Goal: Information Seeking & Learning: Learn about a topic

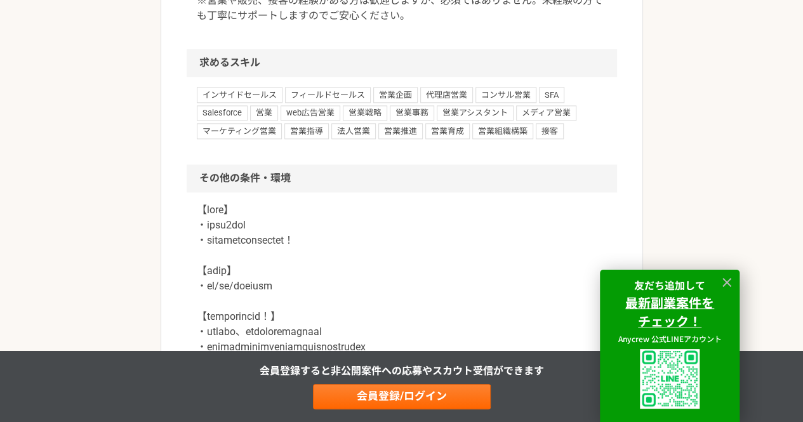
scroll to position [1109, 0]
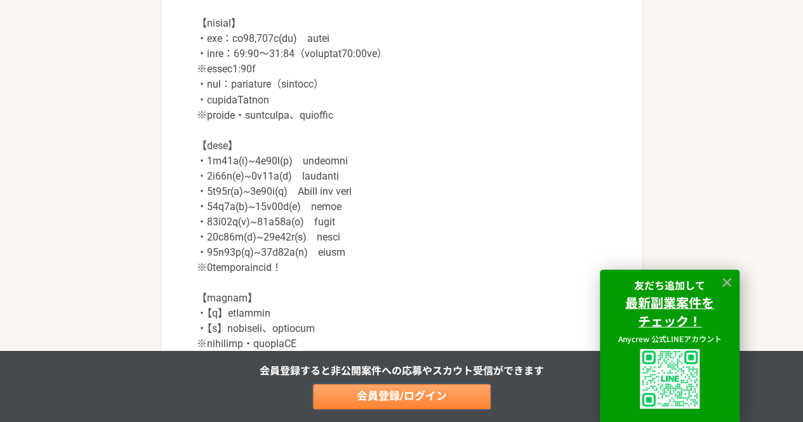
click at [417, 394] on link "会員登録/ログイン" at bounding box center [402, 396] width 178 height 25
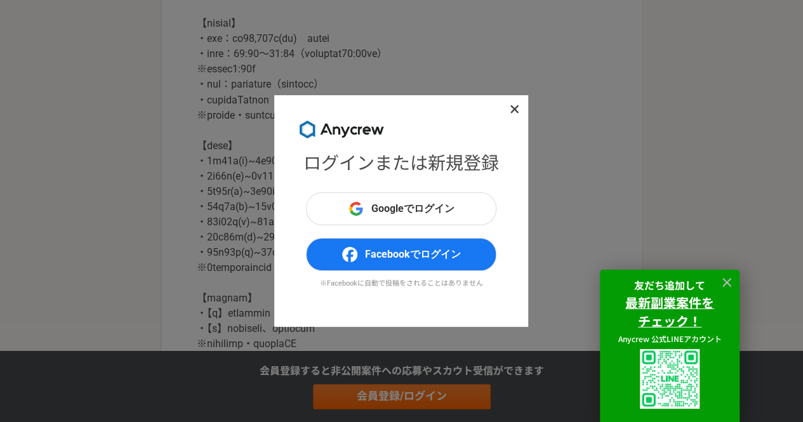
click at [514, 112] on icon at bounding box center [515, 109] width 10 height 13
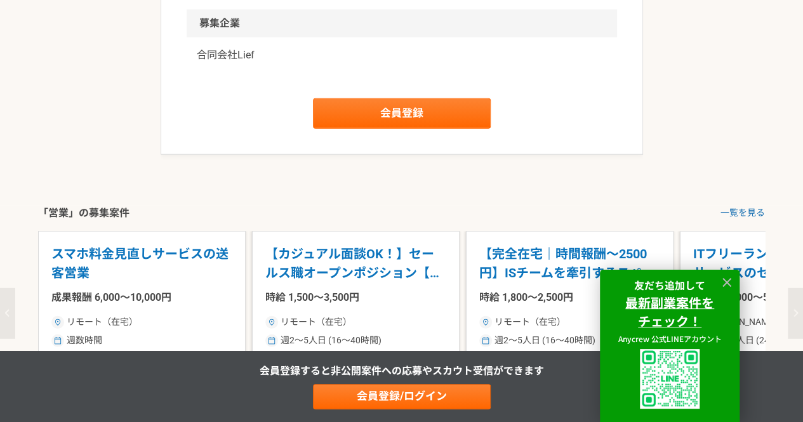
scroll to position [1625, 0]
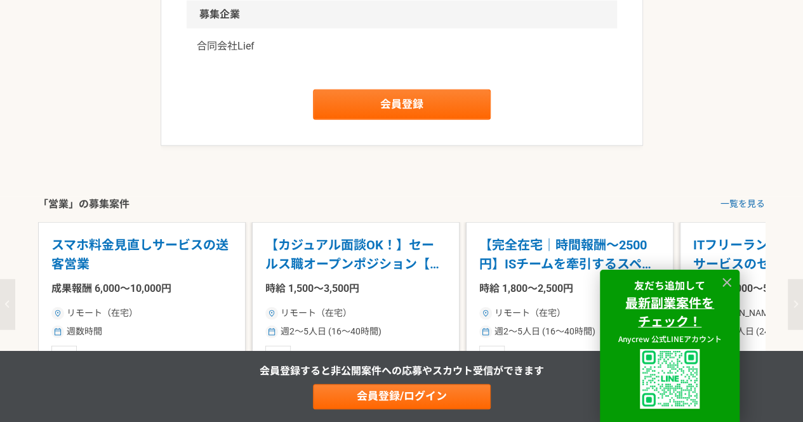
click at [223, 39] on p "合同会社Lief" at bounding box center [402, 46] width 410 height 15
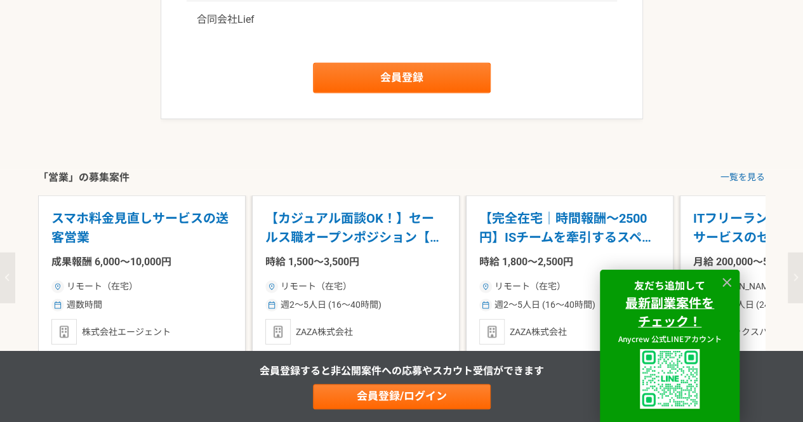
scroll to position [1646, 0]
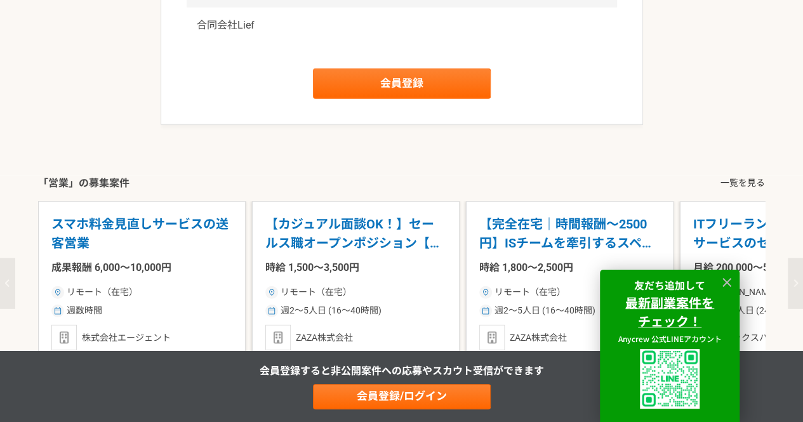
click at [733, 177] on link "一覧を見る" at bounding box center [743, 183] width 44 height 13
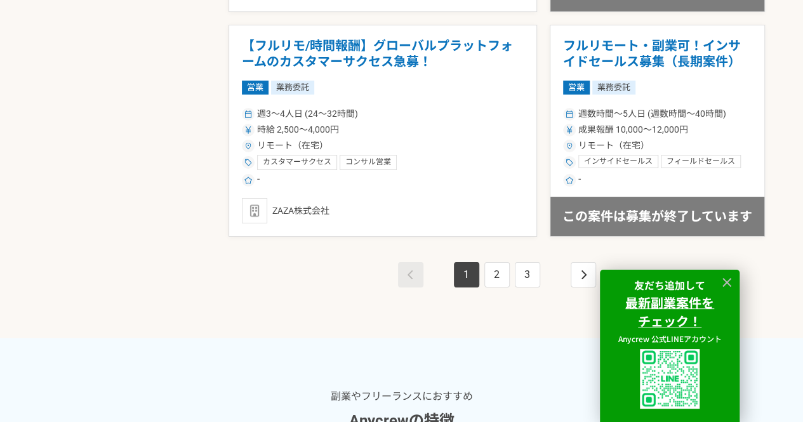
scroll to position [2387, 0]
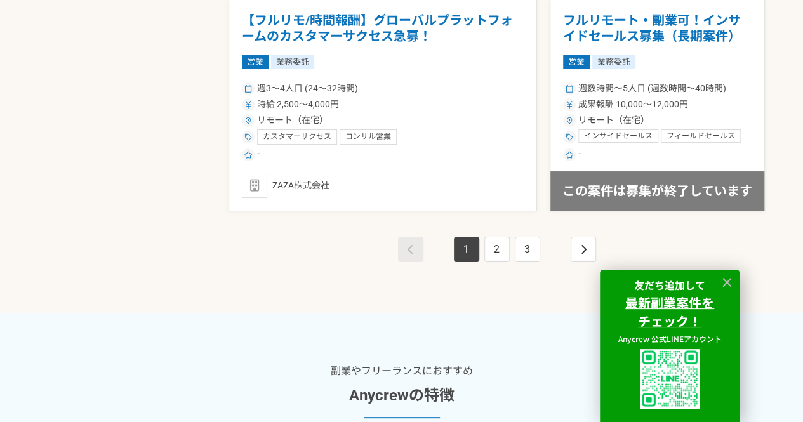
click at [517, 297] on div "1 2 3" at bounding box center [497, 263] width 537 height 102
click at [498, 243] on link "2" at bounding box center [497, 249] width 25 height 25
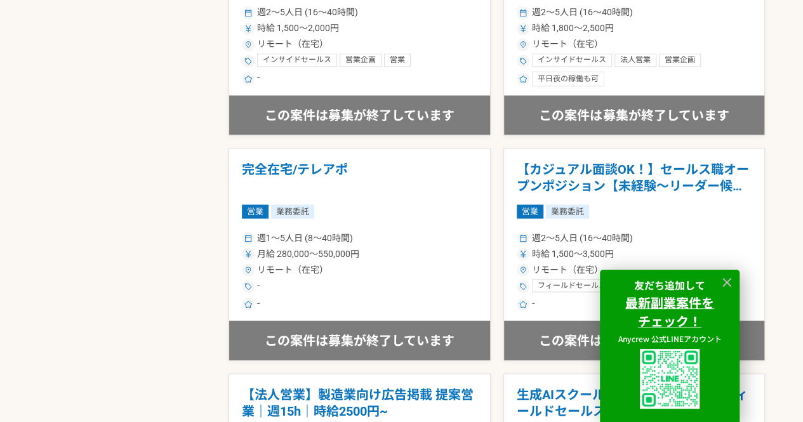
scroll to position [1479, 0]
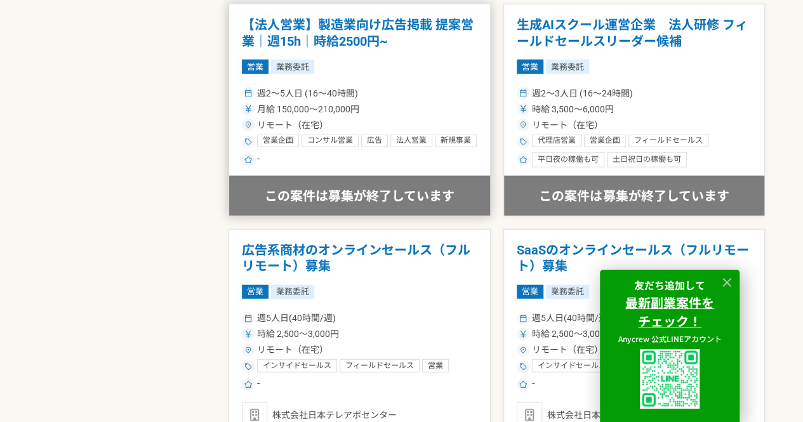
click at [338, 46] on h1 "【法人営業】製造業向け広告掲載 提案営業｜週15h｜時給2500円~" at bounding box center [360, 33] width 236 height 32
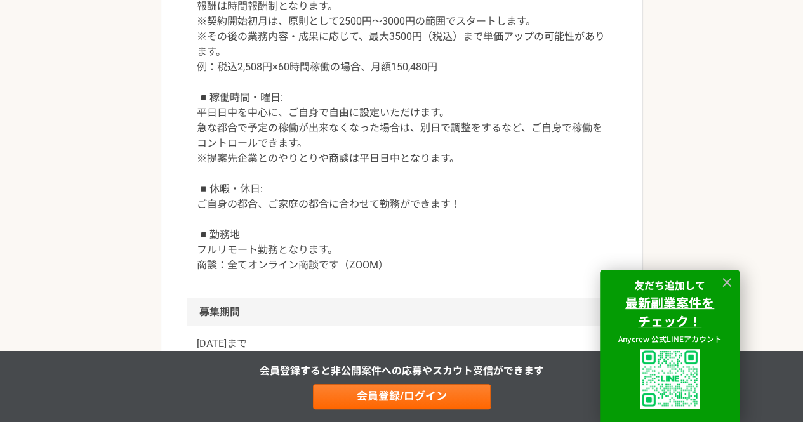
scroll to position [1848, 0]
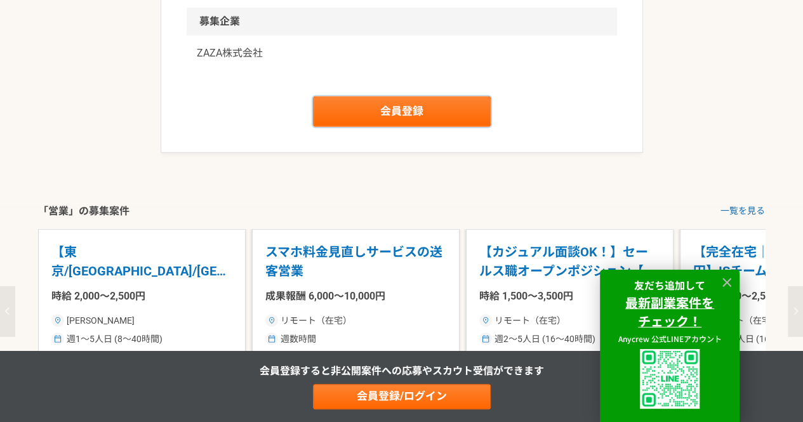
drag, startPoint x: 411, startPoint y: 262, endPoint x: 427, endPoint y: 224, distance: 41.9
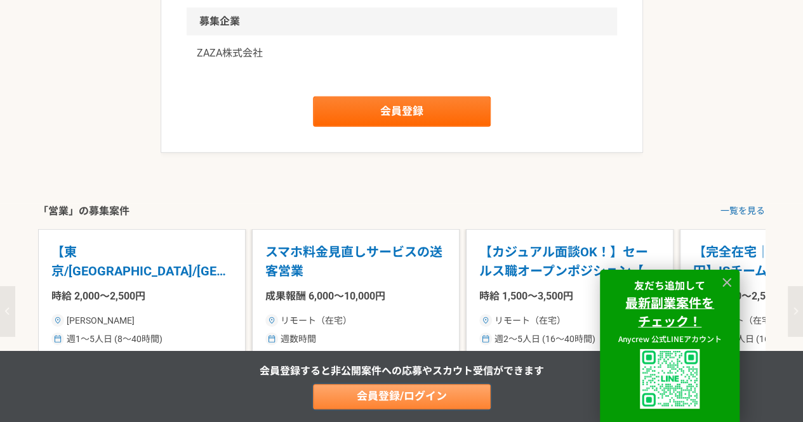
click at [372, 399] on link "会員登録/ログイン" at bounding box center [402, 396] width 178 height 25
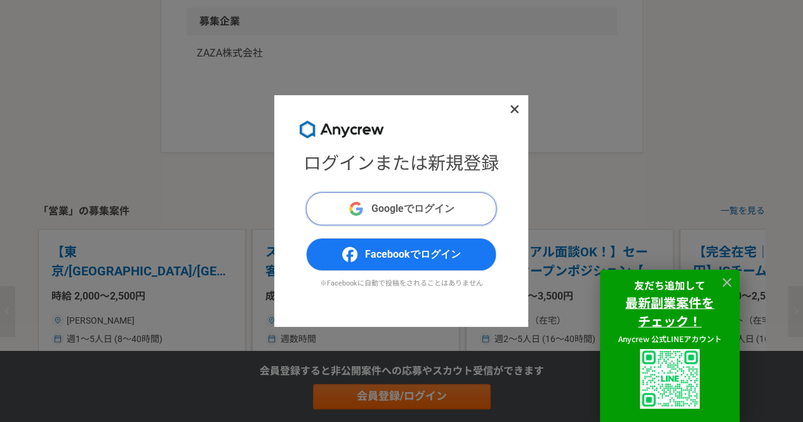
click at [381, 204] on span "Googleでログイン" at bounding box center [413, 208] width 83 height 15
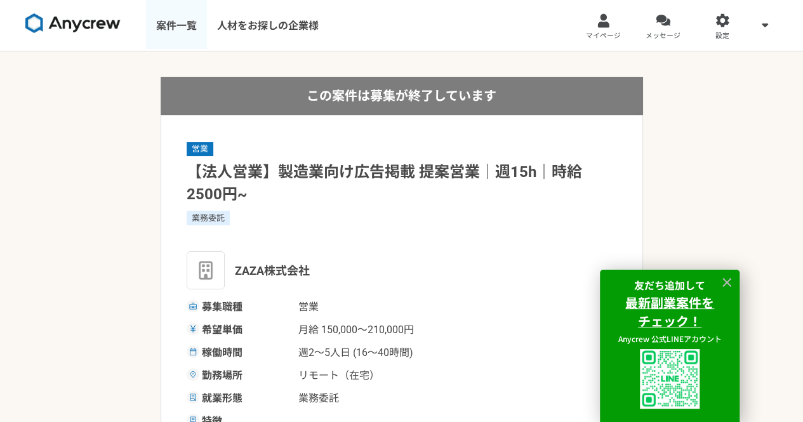
click at [180, 25] on link "案件一覧" at bounding box center [176, 25] width 61 height 51
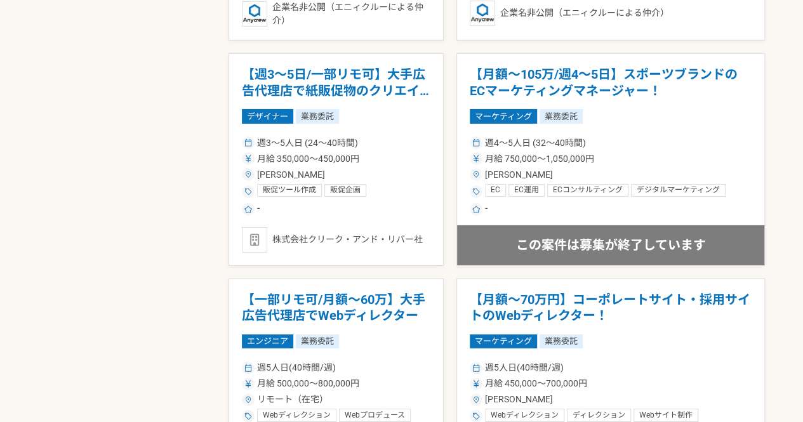
scroll to position [2152, 0]
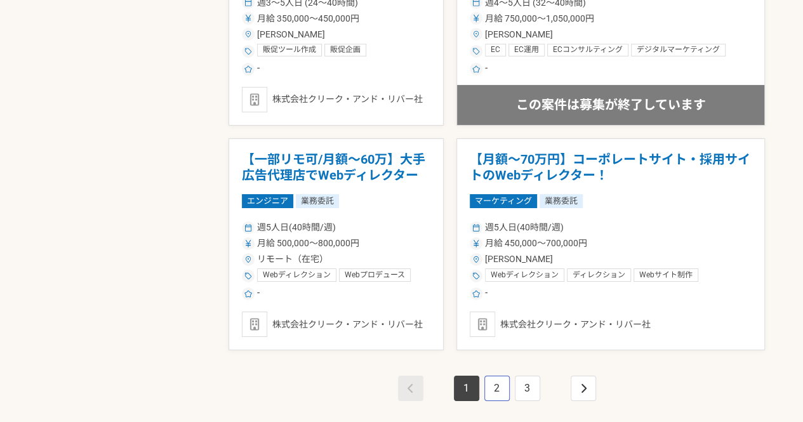
click at [493, 383] on link "2" at bounding box center [497, 388] width 25 height 25
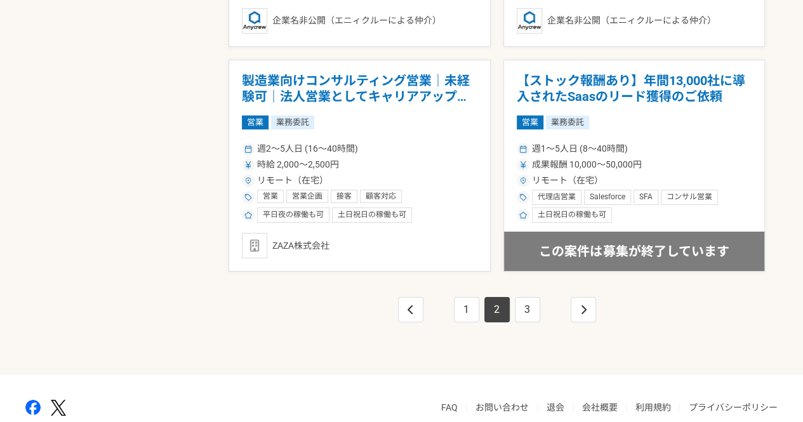
scroll to position [2179, 0]
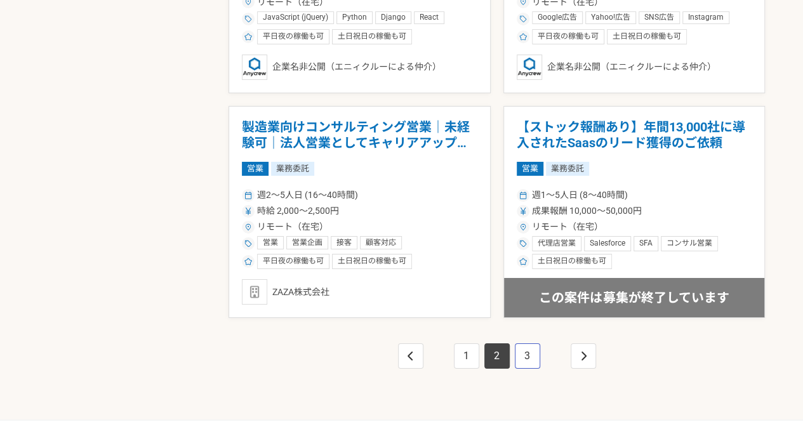
click at [525, 349] on link "3" at bounding box center [527, 356] width 25 height 25
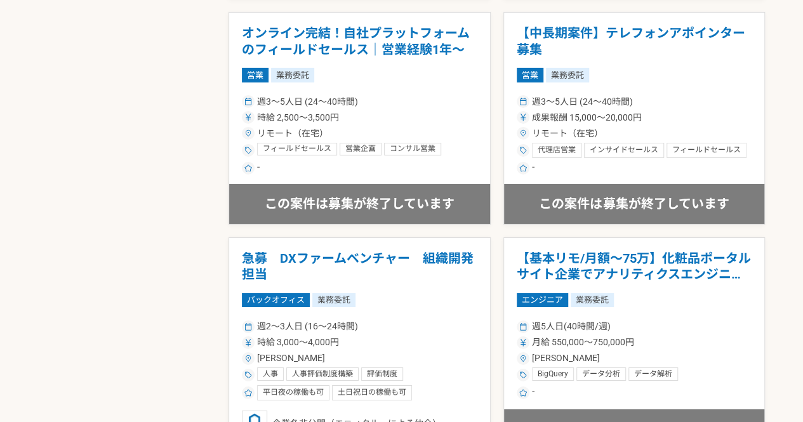
scroll to position [2281, 0]
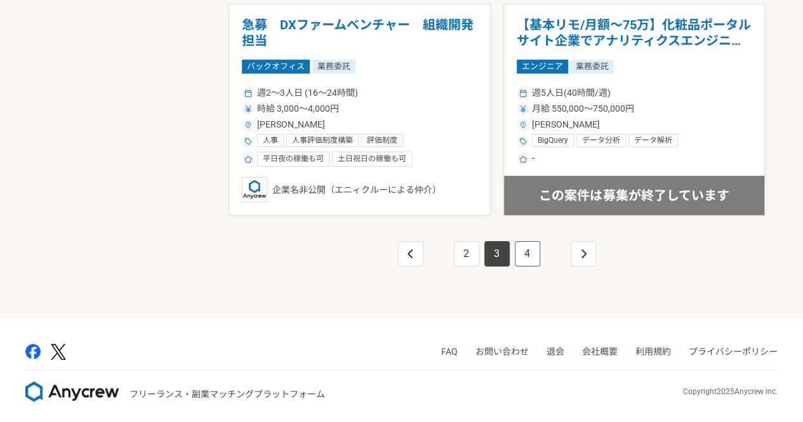
click at [534, 257] on link "4" at bounding box center [527, 253] width 25 height 25
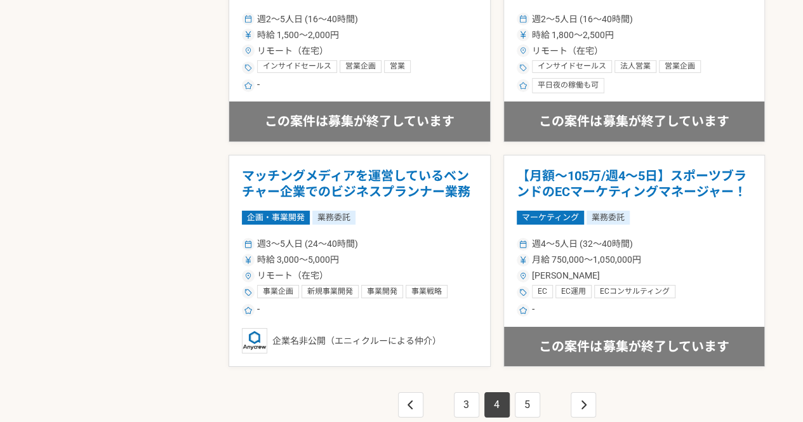
scroll to position [2202, 0]
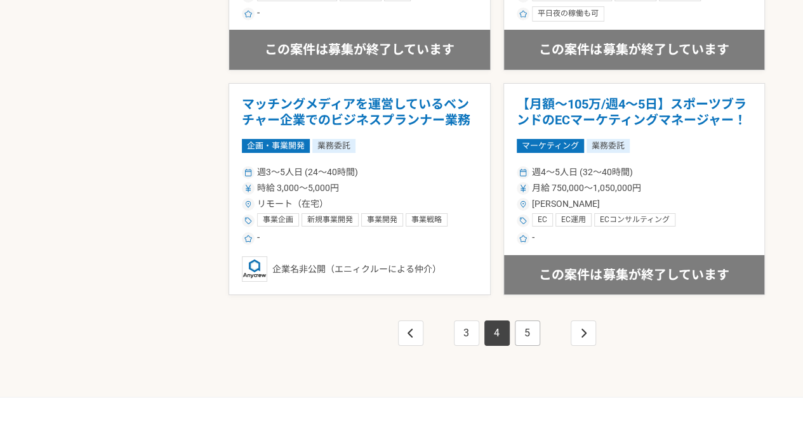
drag, startPoint x: 513, startPoint y: 328, endPoint x: 523, endPoint y: 331, distance: 11.3
click at [513, 328] on li "5" at bounding box center [528, 333] width 30 height 25
click at [525, 331] on link "5" at bounding box center [527, 333] width 25 height 25
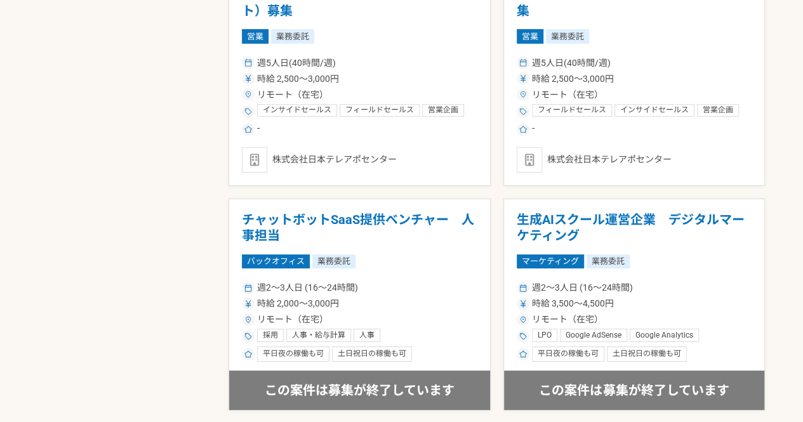
scroll to position [2281, 0]
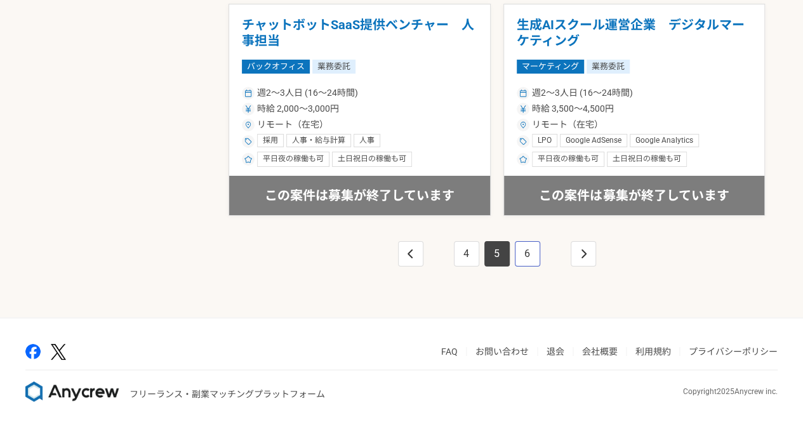
click at [528, 260] on link "6" at bounding box center [527, 253] width 25 height 25
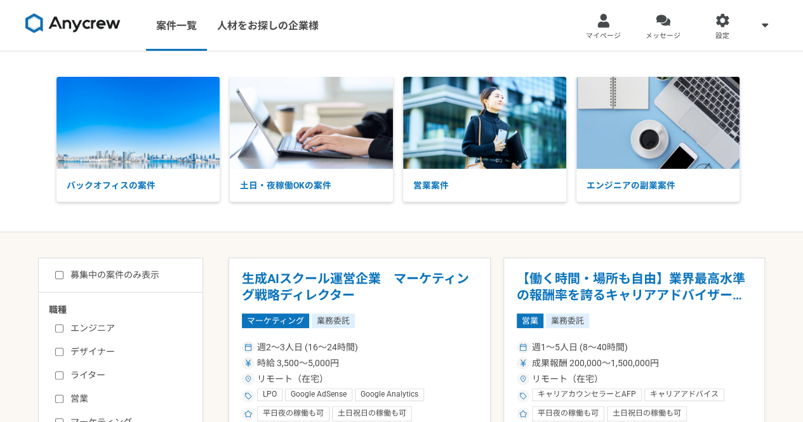
click at [144, 274] on label "募集中の案件のみ表示" at bounding box center [107, 275] width 104 height 13
click at [64, 274] on input "募集中の案件のみ表示" at bounding box center [59, 275] width 8 height 8
checkbox input "true"
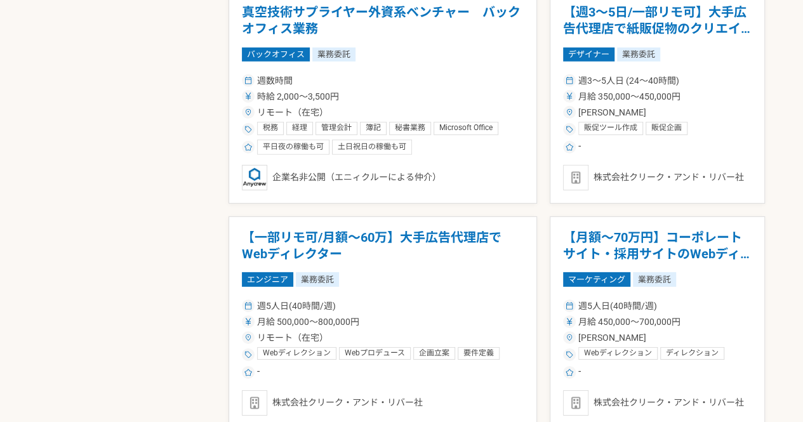
scroll to position [2218, 0]
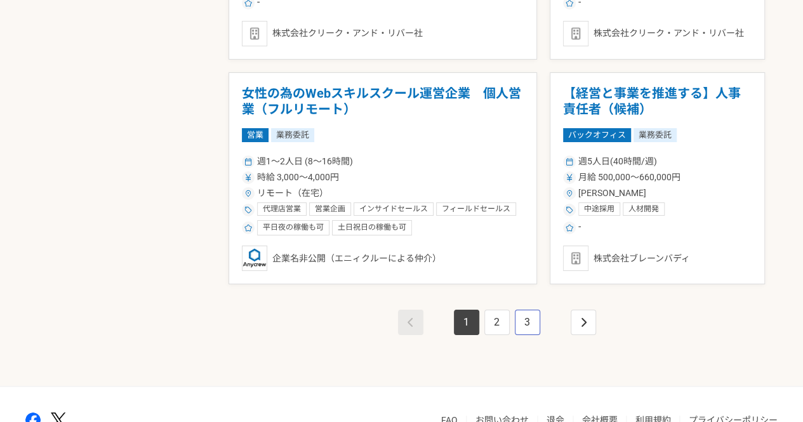
click at [523, 322] on link "3" at bounding box center [527, 322] width 25 height 25
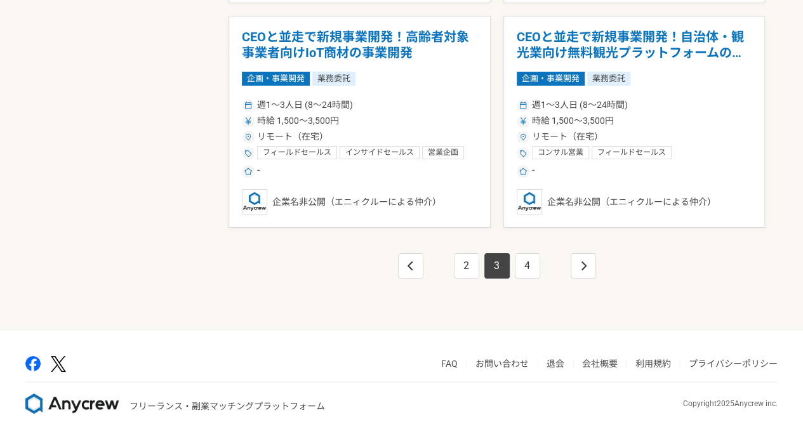
scroll to position [2281, 0]
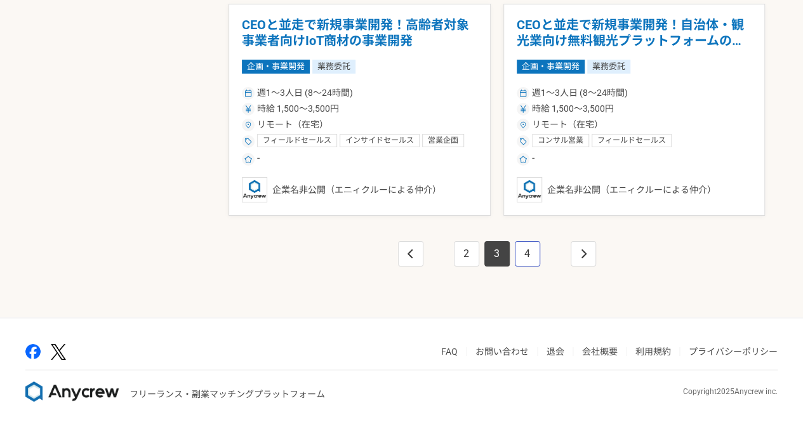
click at [527, 248] on link "4" at bounding box center [527, 253] width 25 height 25
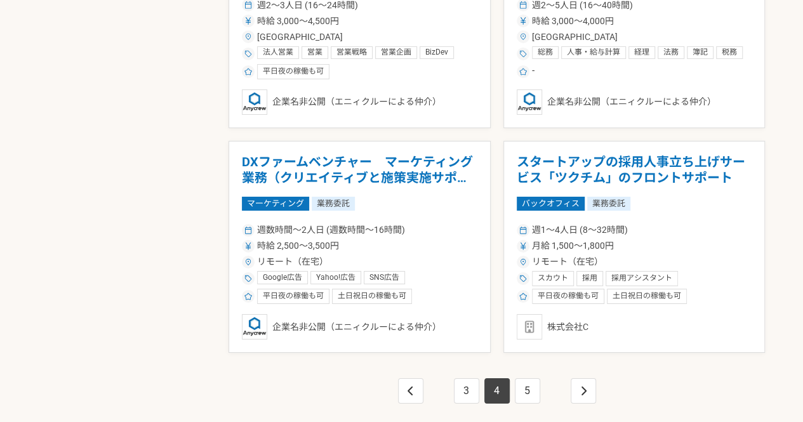
scroll to position [2222, 0]
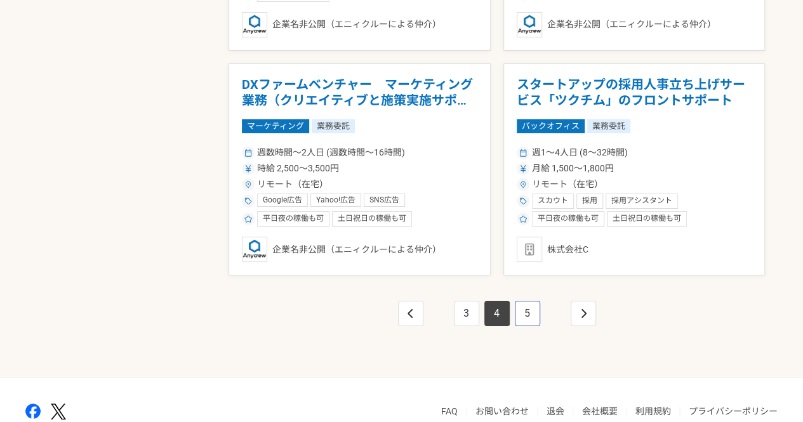
click at [528, 312] on link "5" at bounding box center [527, 313] width 25 height 25
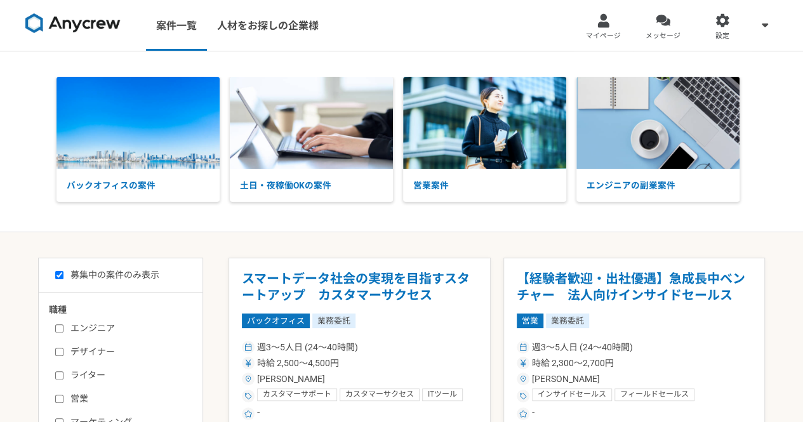
scroll to position [370, 0]
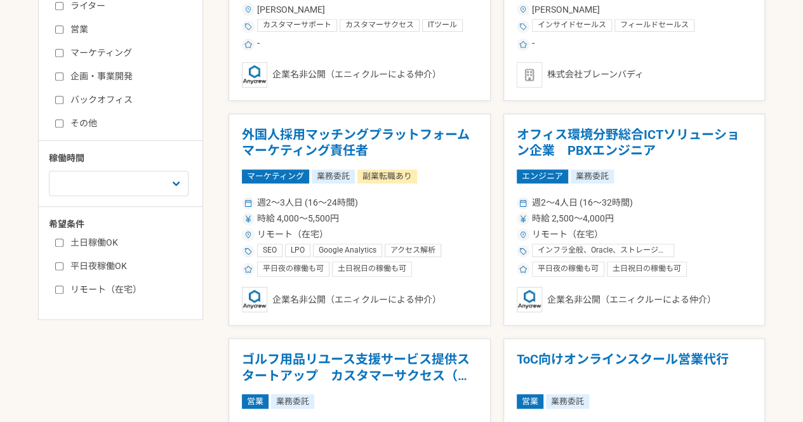
click at [81, 25] on label "営業" at bounding box center [128, 29] width 146 height 13
click at [64, 25] on input "営業" at bounding box center [59, 29] width 8 height 8
checkbox input "true"
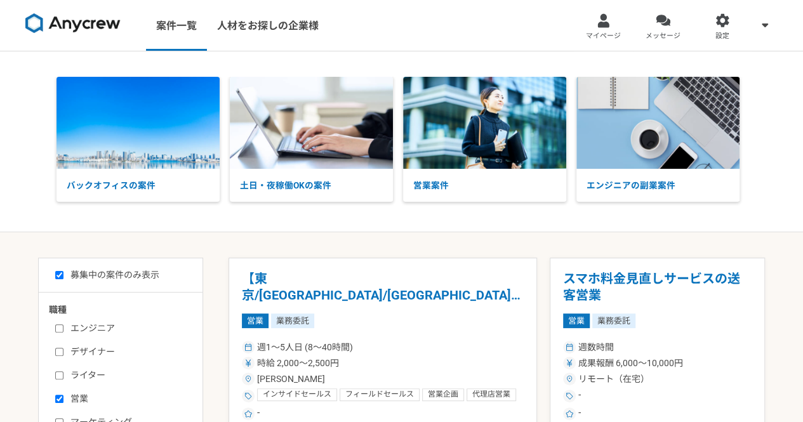
scroll to position [370, 0]
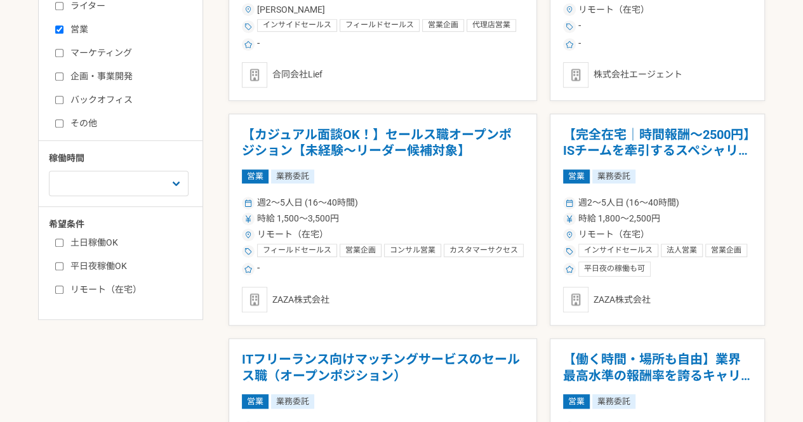
click at [104, 55] on label "マーケティング" at bounding box center [128, 52] width 146 height 13
click at [64, 55] on input "マーケティング" at bounding box center [59, 53] width 8 height 8
checkbox input "true"
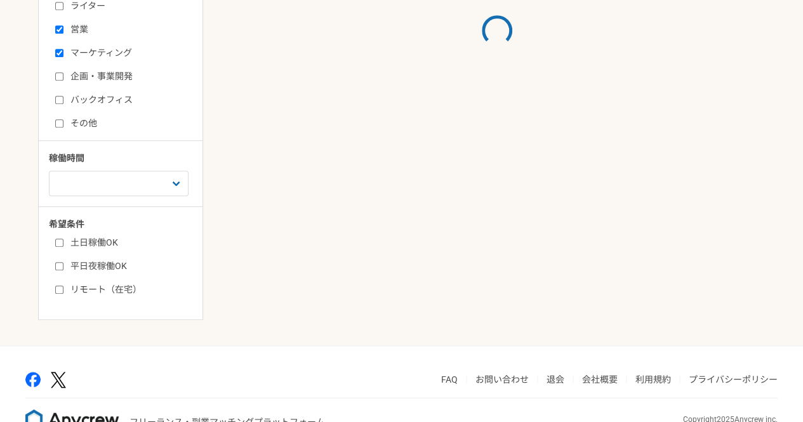
click at [92, 77] on label "企画・事業開発" at bounding box center [128, 76] width 146 height 13
click at [64, 77] on input "企画・事業開発" at bounding box center [59, 76] width 8 height 8
checkbox input "true"
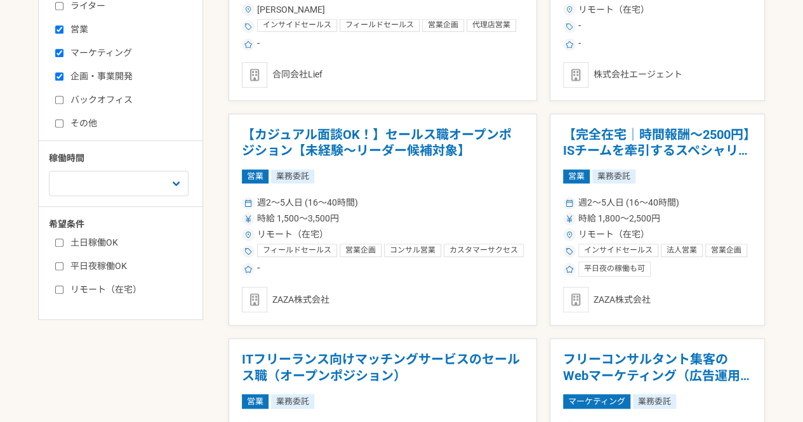
click at [72, 25] on label "営業" at bounding box center [128, 29] width 146 height 13
click at [64, 25] on input "営業" at bounding box center [59, 29] width 8 height 8
checkbox input "false"
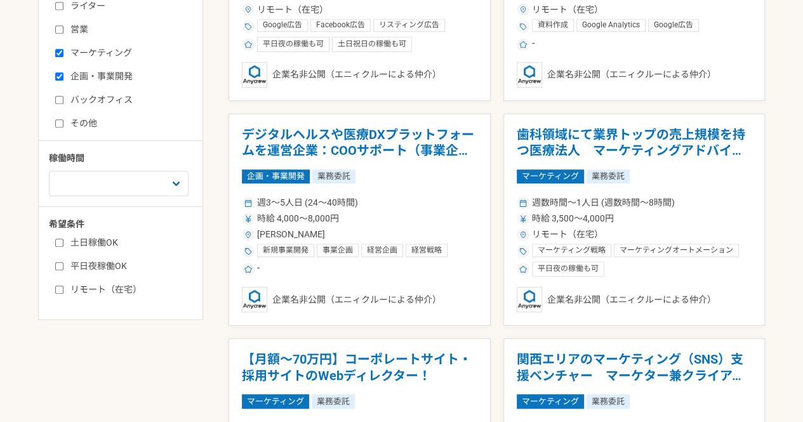
click at [78, 107] on div "エンジニア デザイナー ライター 営業 マーケティング 企画・事業開発 バックオフィス その他" at bounding box center [125, 40] width 152 height 182
click at [76, 100] on label "バックオフィス" at bounding box center [128, 99] width 146 height 13
click at [64, 100] on input "バックオフィス" at bounding box center [59, 100] width 8 height 8
checkbox input "true"
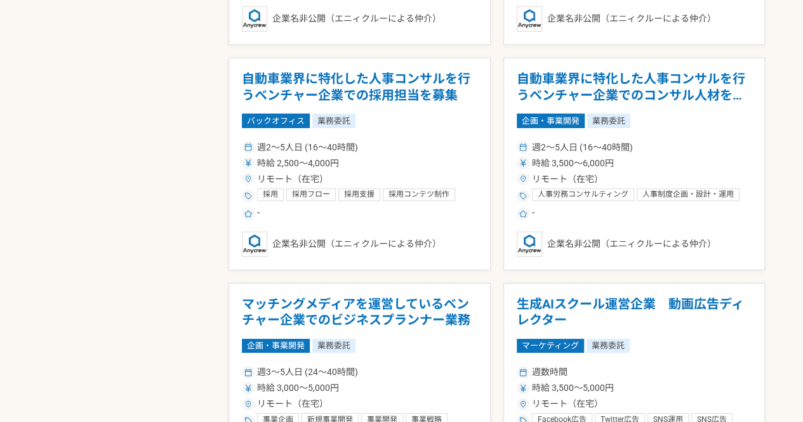
scroll to position [2148, 0]
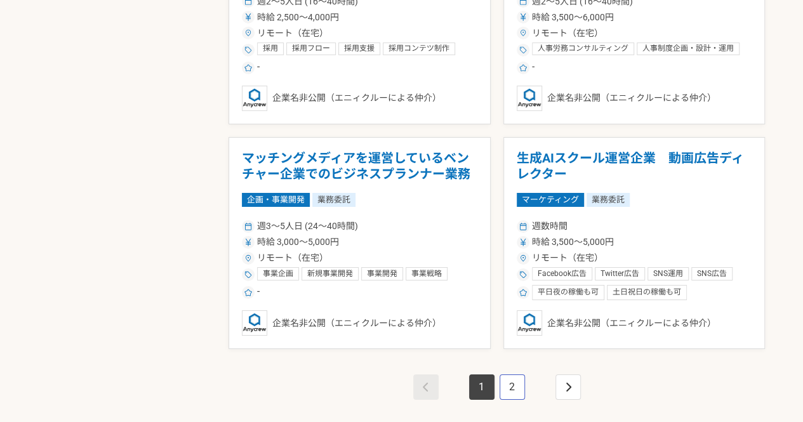
click at [513, 382] on link "2" at bounding box center [512, 387] width 25 height 25
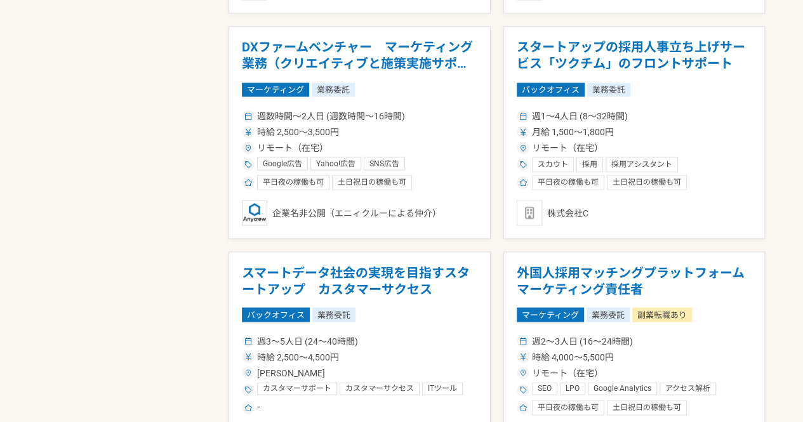
scroll to position [1242, 0]
